Goal: Browse casually

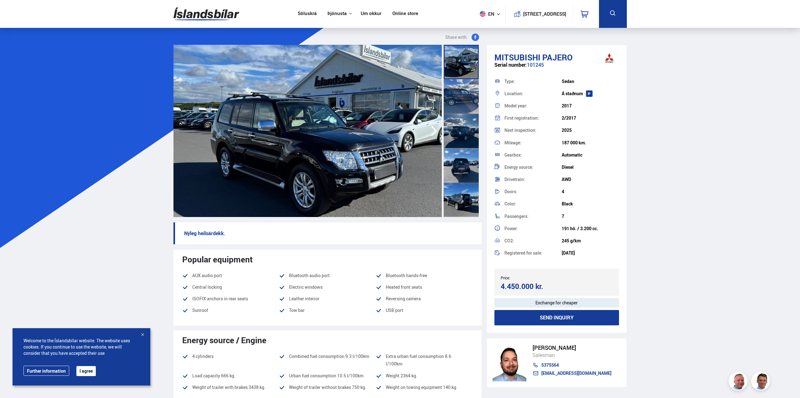
click at [454, 96] on div at bounding box center [461, 96] width 35 height 34
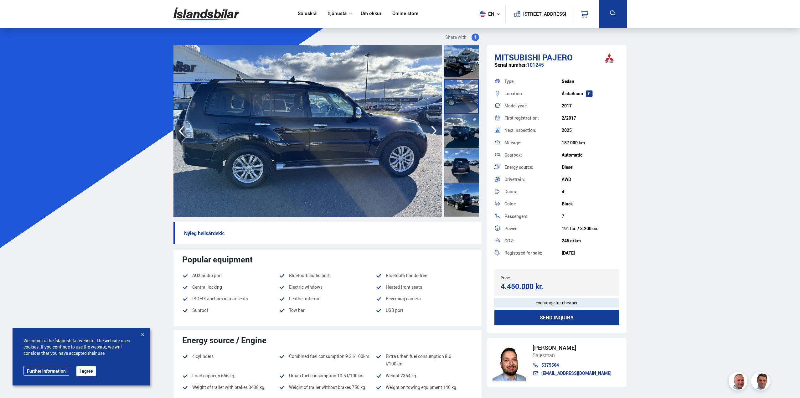
click at [455, 113] on div at bounding box center [461, 96] width 35 height 34
click at [457, 122] on div at bounding box center [461, 131] width 35 height 34
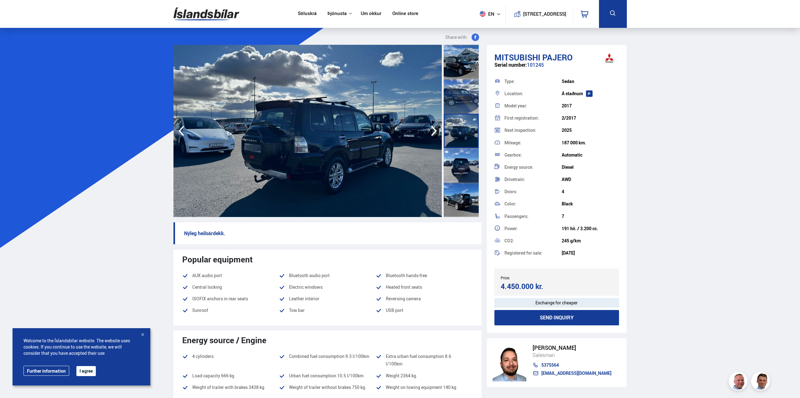
click at [456, 156] on div at bounding box center [461, 165] width 35 height 34
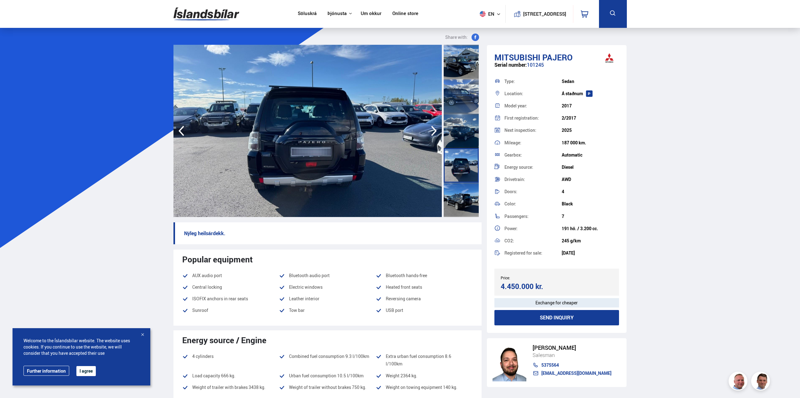
click at [460, 195] on div at bounding box center [461, 200] width 35 height 34
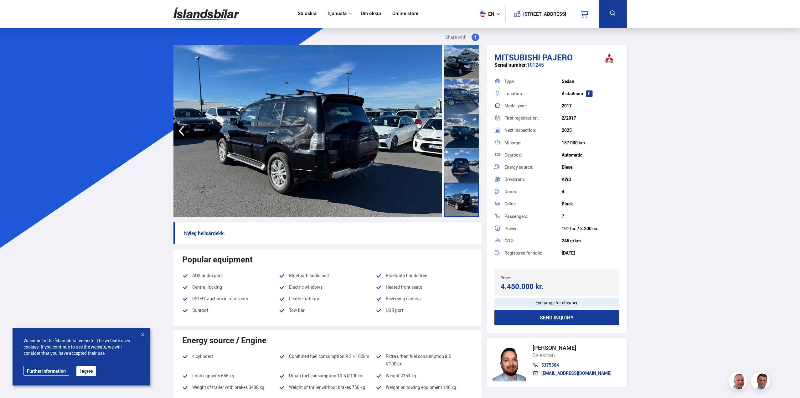
click at [462, 181] on div at bounding box center [461, 165] width 35 height 34
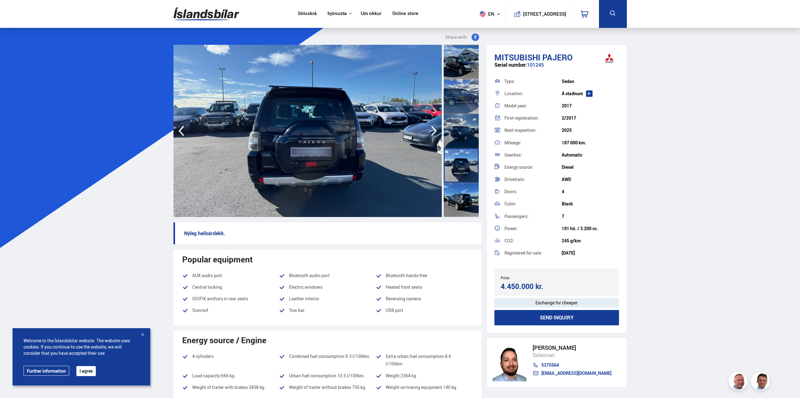
click at [451, 137] on div at bounding box center [461, 131] width 35 height 34
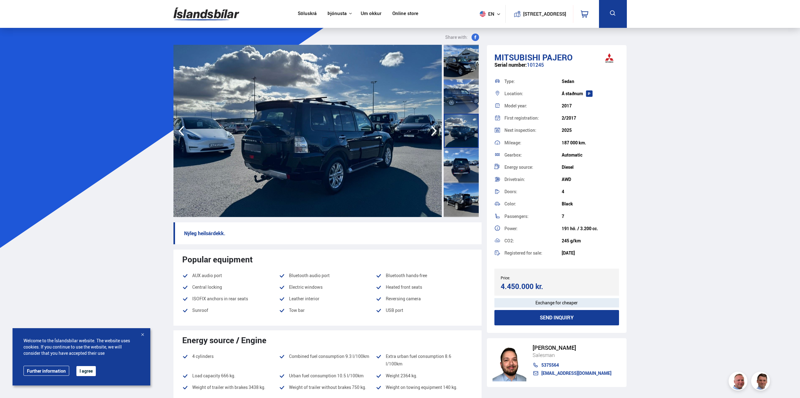
click at [458, 107] on div at bounding box center [461, 96] width 35 height 34
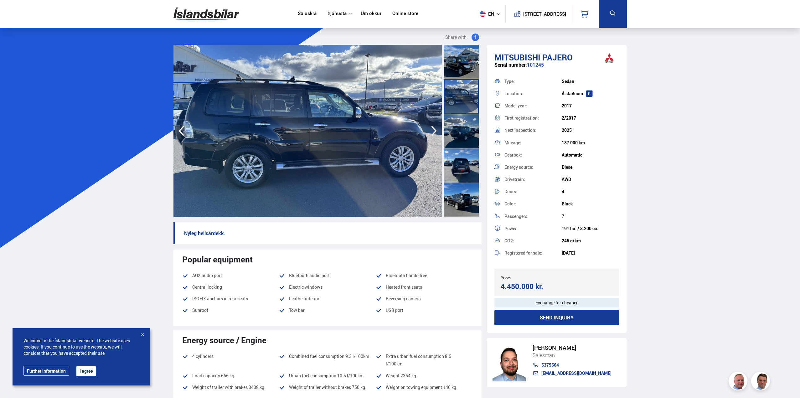
click at [462, 65] on div at bounding box center [461, 62] width 35 height 34
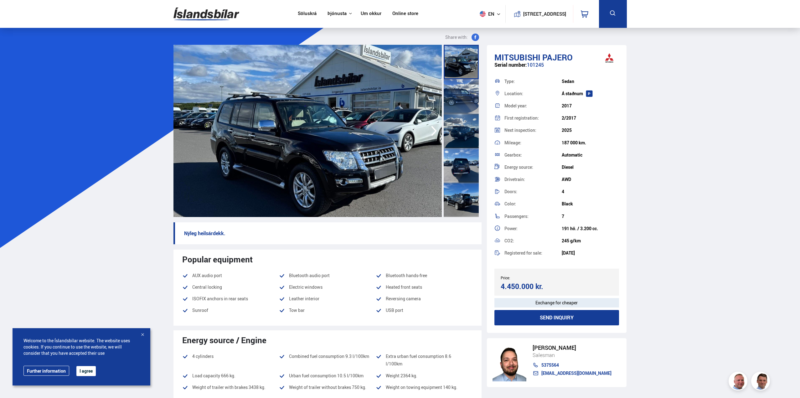
click at [418, 130] on img at bounding box center [308, 131] width 268 height 172
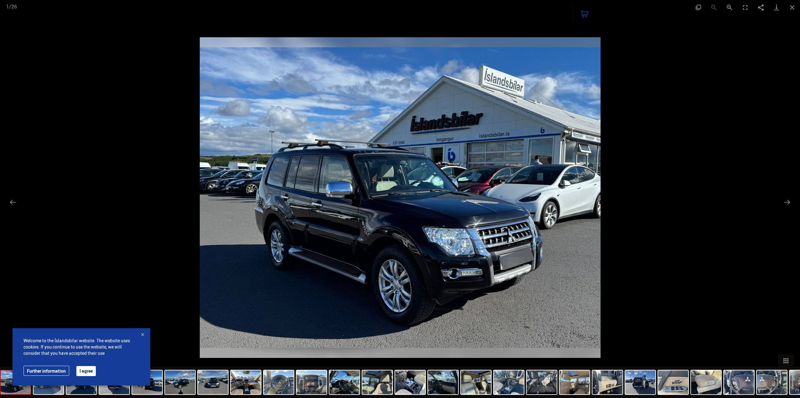
click at [555, 167] on img at bounding box center [400, 197] width 401 height 321
click at [785, 202] on button "Next slide" at bounding box center [787, 202] width 13 height 12
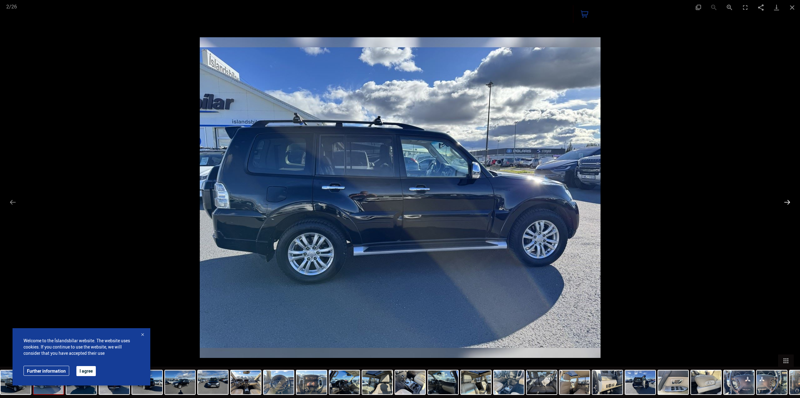
click at [784, 202] on button "Next slide" at bounding box center [787, 202] width 13 height 12
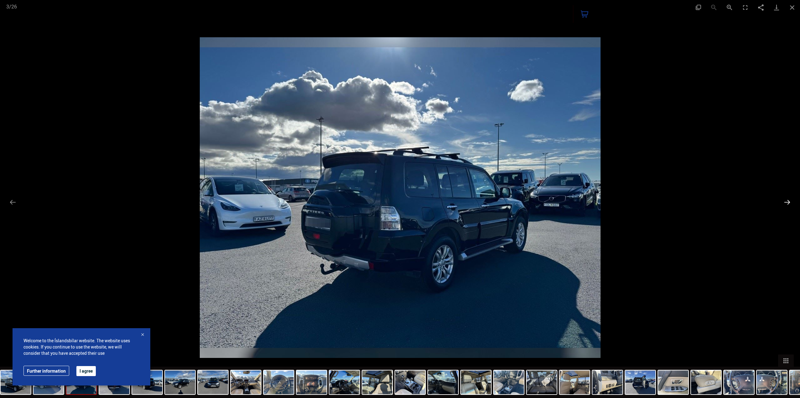
click at [784, 202] on button "Next slide" at bounding box center [787, 202] width 13 height 12
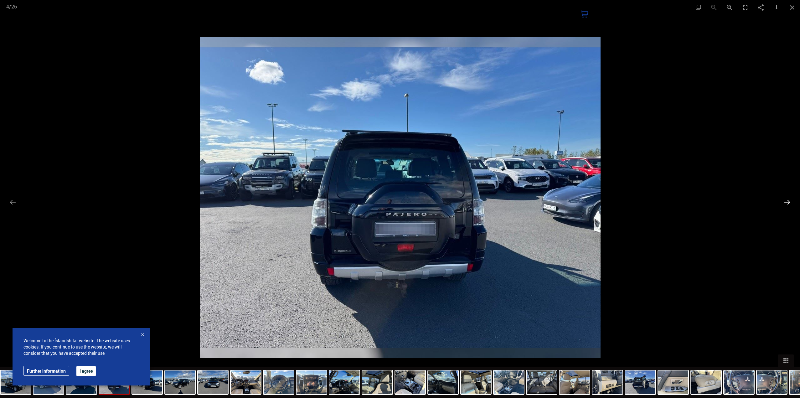
click at [784, 202] on button "Next slide" at bounding box center [787, 202] width 13 height 12
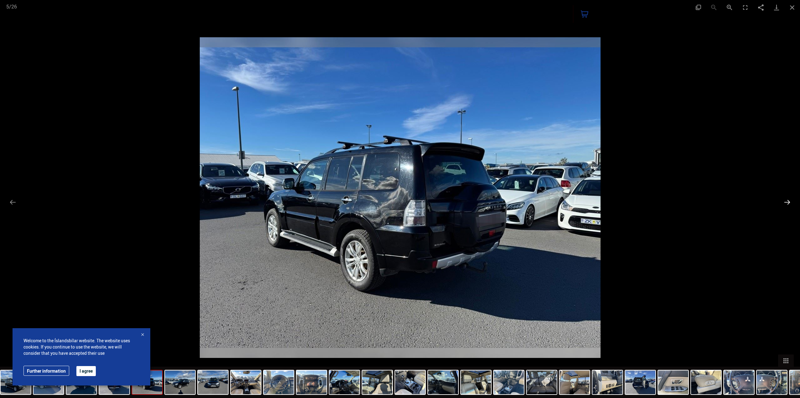
click at [783, 202] on button "Next slide" at bounding box center [787, 202] width 13 height 12
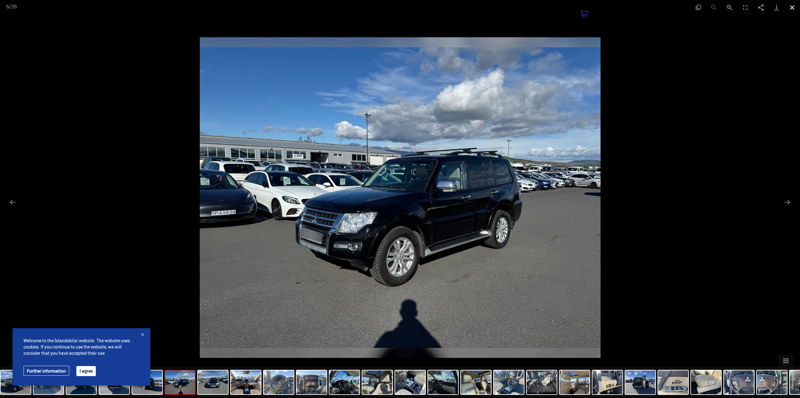
click at [794, 6] on button "Close gallery" at bounding box center [793, 7] width 16 height 15
